Goal: Information Seeking & Learning: Find specific fact

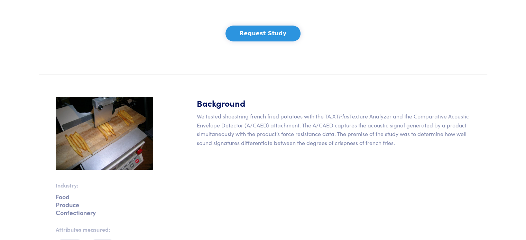
scroll to position [138, 0]
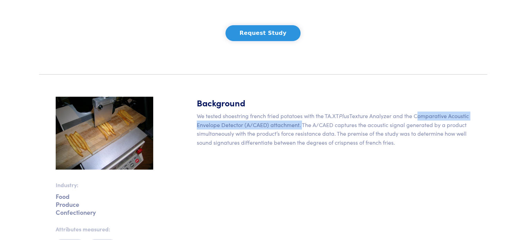
drag, startPoint x: 414, startPoint y: 117, endPoint x: 294, endPoint y: 128, distance: 119.7
click at [299, 129] on p "We tested shoestring french fried potatoes with the TA.XT Plus Texture Analyzer…" at bounding box center [334, 129] width 274 height 35
copy p "Comparative Acoustic Envelope Detector (A/CAED) attachment"
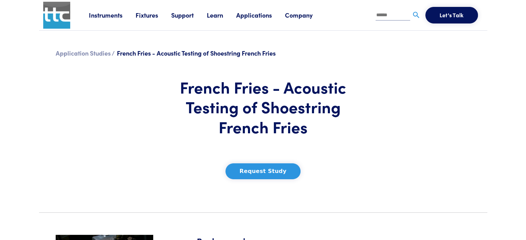
click at [390, 15] on input "text" at bounding box center [392, 15] width 35 height 10
paste input "**********"
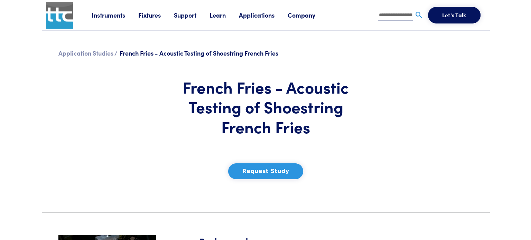
scroll to position [0, 105]
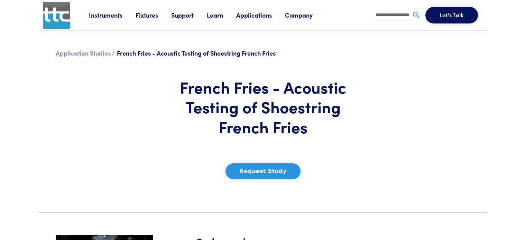
type input "**********"
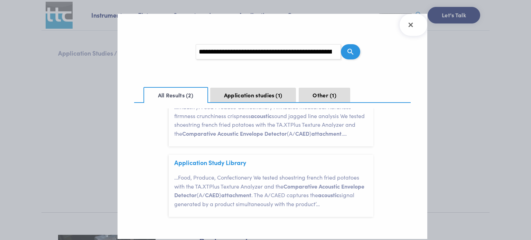
scroll to position [52, 0]
click at [199, 163] on link "Application Study Library" at bounding box center [210, 162] width 72 height 9
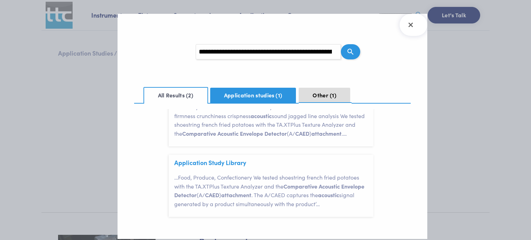
click at [268, 92] on button "Application studies 1" at bounding box center [253, 95] width 86 height 15
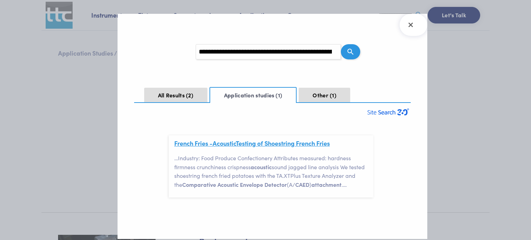
click at [272, 145] on link "French Fries - Acoustic Testing of Shoestring French Fries" at bounding box center [252, 143] width 156 height 9
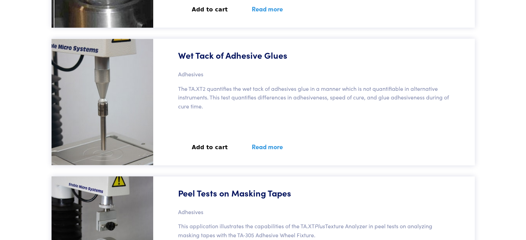
scroll to position [40131, 0]
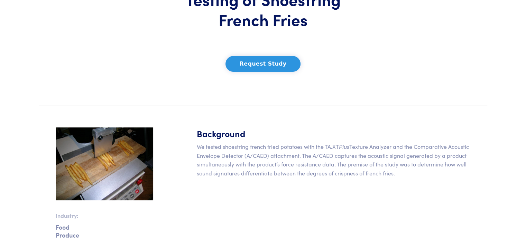
scroll to position [104, 0]
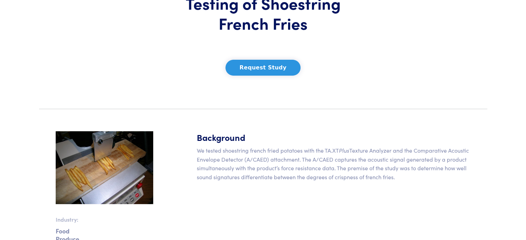
drag, startPoint x: 198, startPoint y: 137, endPoint x: 396, endPoint y: 180, distance: 203.0
click at [396, 180] on div "Background We tested shoestring french fried potatoes with the TA.XT Plus Textu…" at bounding box center [334, 237] width 282 height 212
copy div "Background We tested shoestring french fried potatoes with the TA.XT Plus Textu…"
